Goal: Transaction & Acquisition: Download file/media

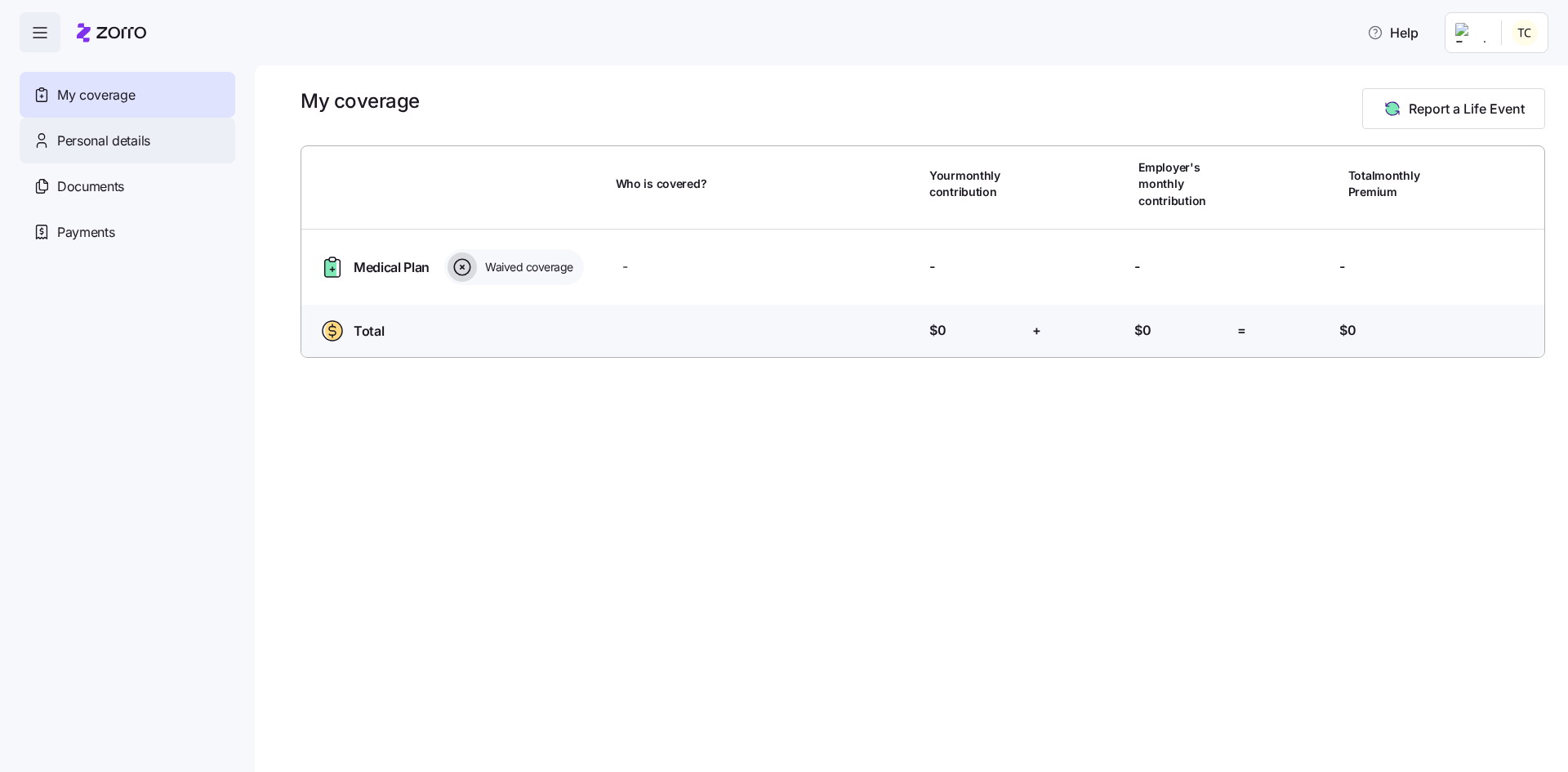
click at [133, 137] on span "Personal details" at bounding box center [103, 140] width 93 height 20
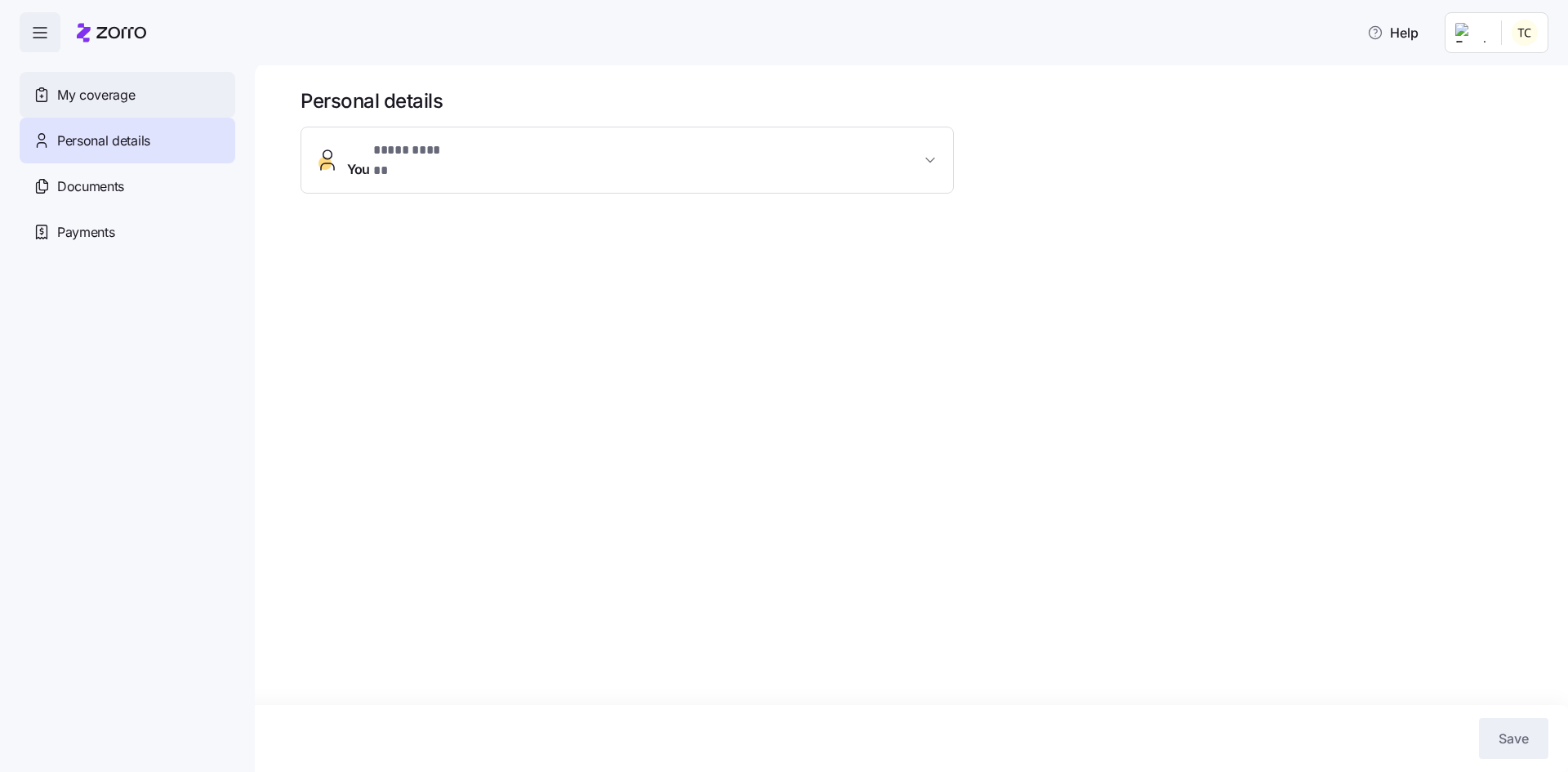
click at [123, 89] on span "My coverage" at bounding box center [96, 95] width 77 height 20
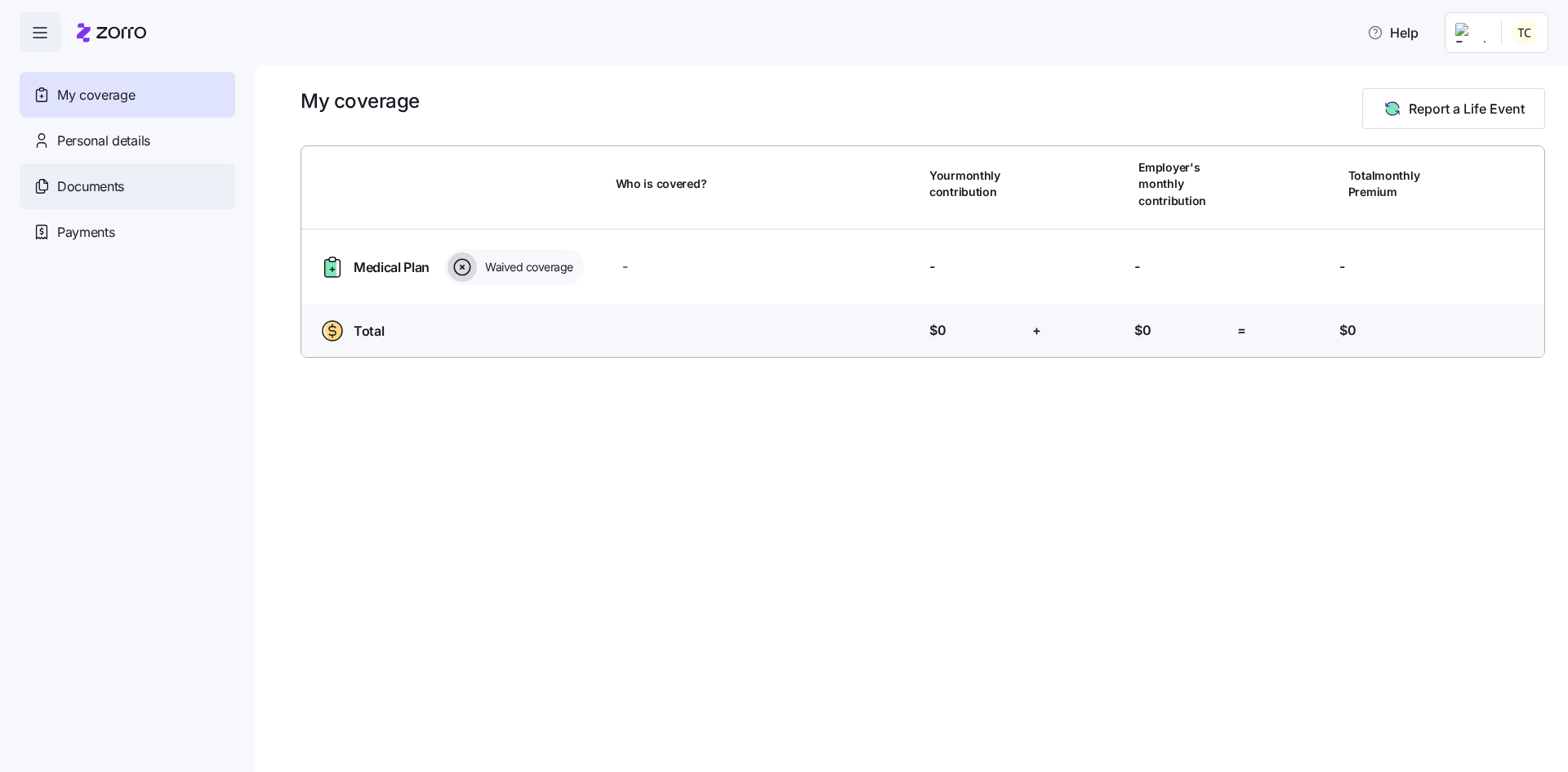
click at [95, 185] on span "Documents" at bounding box center [91, 187] width 67 height 20
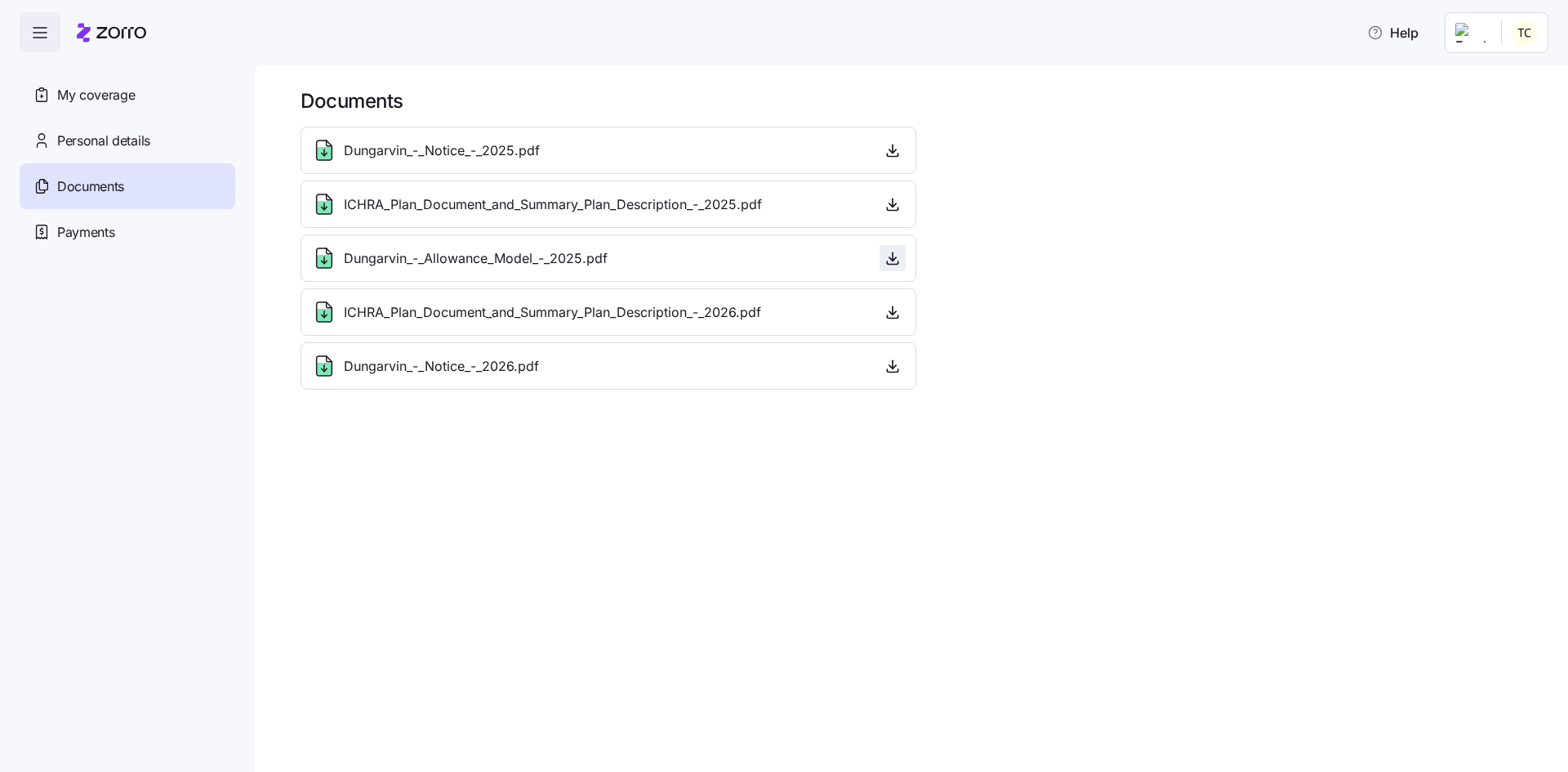
click at [895, 261] on icon "button" at bounding box center [892, 257] width 16 height 16
click at [891, 312] on icon "button" at bounding box center [892, 311] width 16 height 16
click at [840, 355] on div "Dungarvin_-_Notice_-_2026.pdf" at bounding box center [608, 366] width 594 height 26
click at [892, 365] on icon "button" at bounding box center [892, 365] width 16 height 16
click at [899, 161] on span "button" at bounding box center [892, 150] width 24 height 24
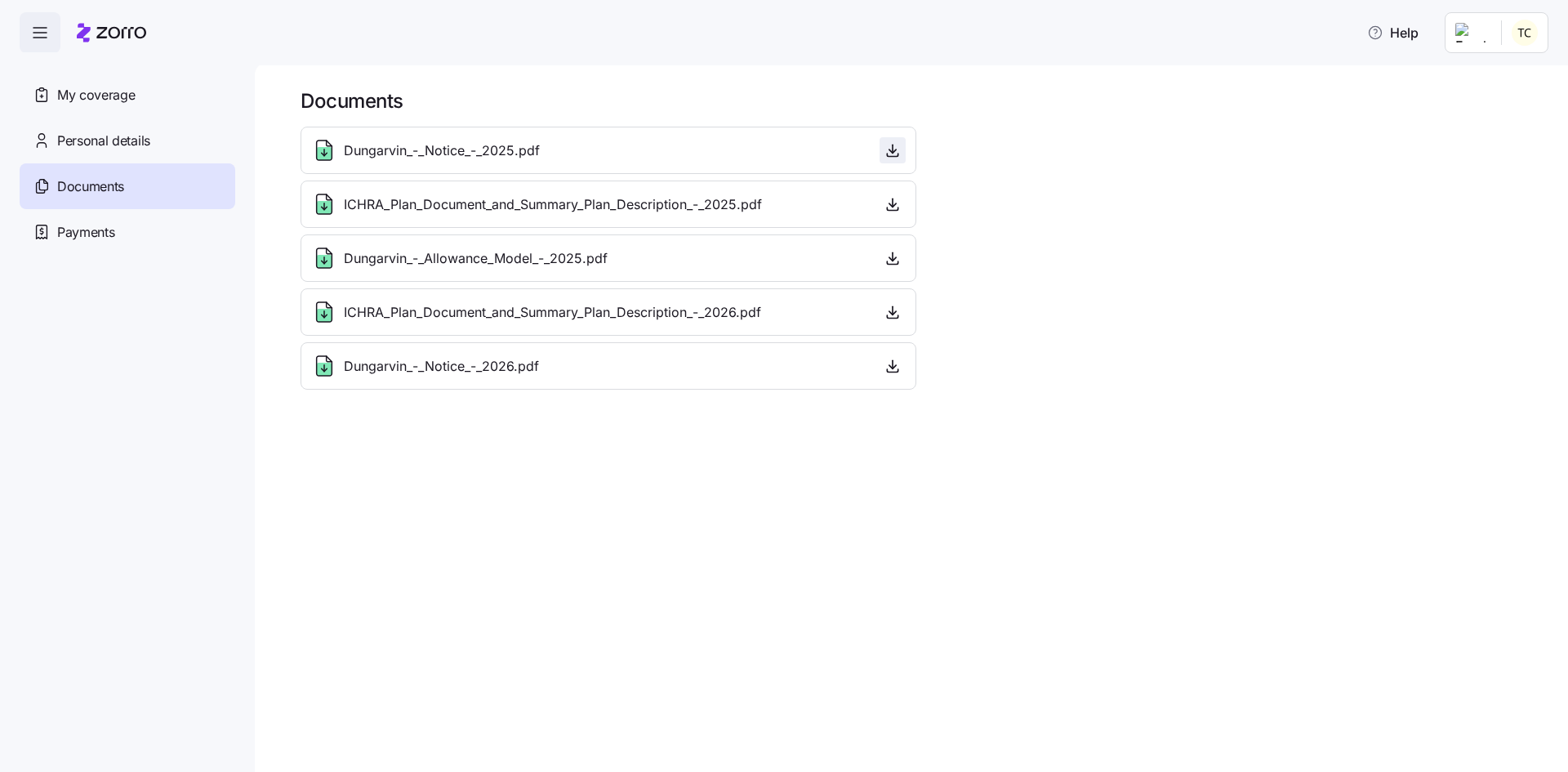
click at [890, 153] on icon "button" at bounding box center [892, 150] width 16 height 16
click at [890, 208] on icon "button" at bounding box center [892, 204] width 16 height 16
click at [887, 304] on span "button" at bounding box center [892, 311] width 24 height 24
click at [895, 309] on icon "button" at bounding box center [892, 311] width 16 height 16
